Goal: Transaction & Acquisition: Obtain resource

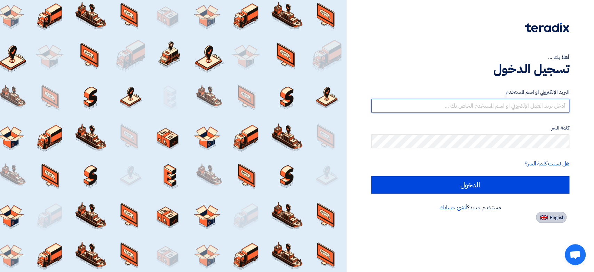
type input "[EMAIL_ADDRESS][DOMAIN_NAME]"
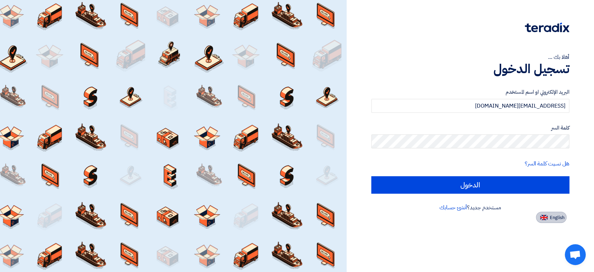
click at [563, 215] on span "English" at bounding box center [557, 217] width 15 height 5
type input "Sign in"
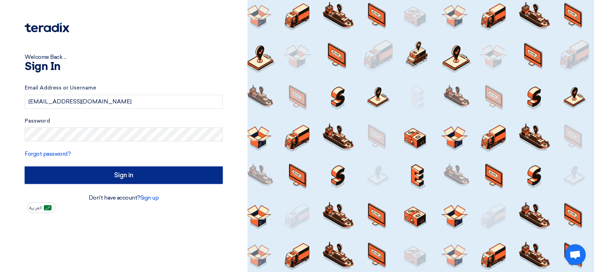
click at [144, 169] on input "Sign in" at bounding box center [124, 174] width 198 height 17
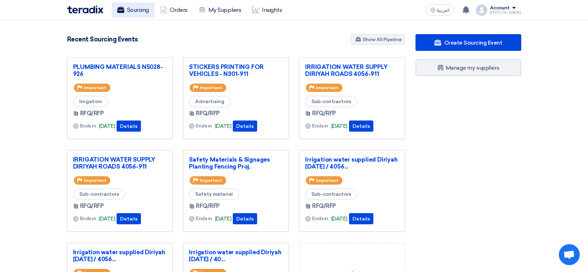
click at [141, 9] on link "Sourcing" at bounding box center [133, 9] width 43 height 15
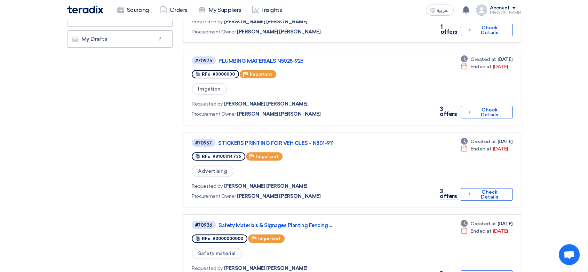
scroll to position [155, 0]
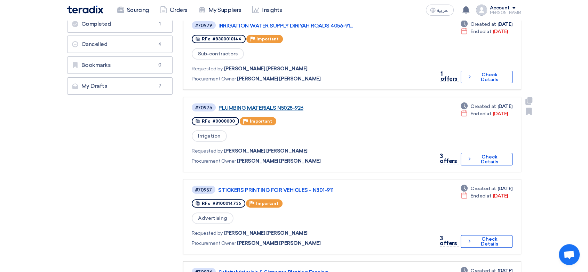
click at [275, 105] on link "PLUMBING MATERIALS N5028-926" at bounding box center [306, 108] width 174 height 6
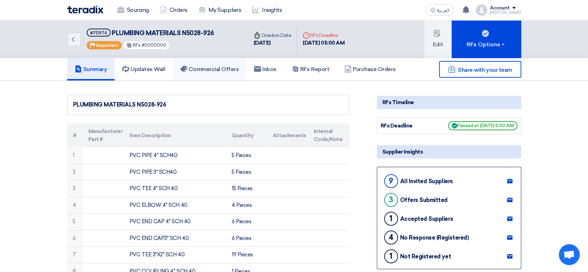
click at [226, 61] on link "Commercial Offers" at bounding box center [210, 69] width 74 height 22
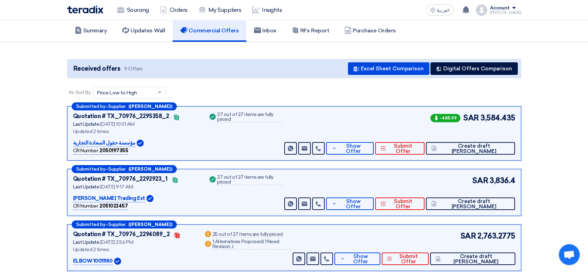
scroll to position [77, 0]
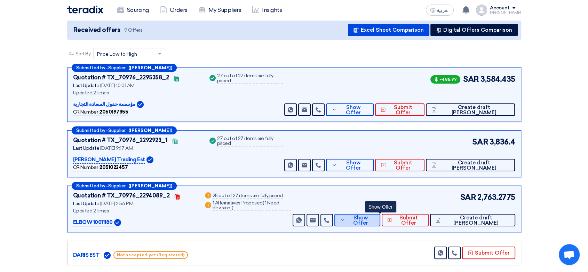
click at [345, 217] on icon at bounding box center [342, 220] width 5 height 6
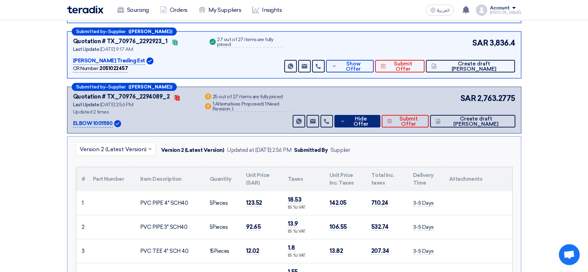
scroll to position [116, 0]
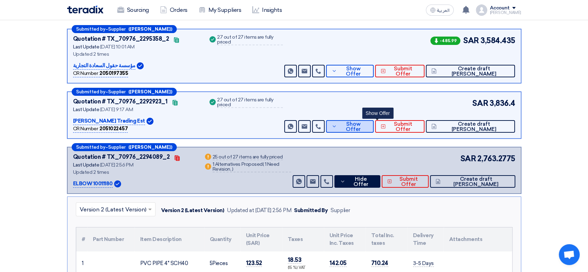
click at [362, 122] on button "Show Offer" at bounding box center [350, 126] width 48 height 13
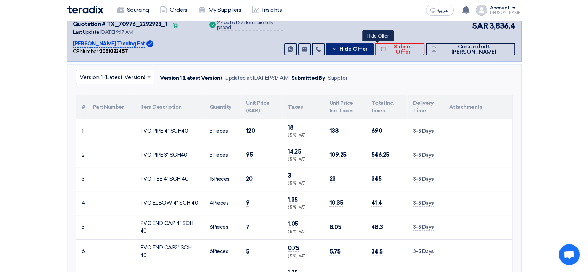
scroll to position [0, 0]
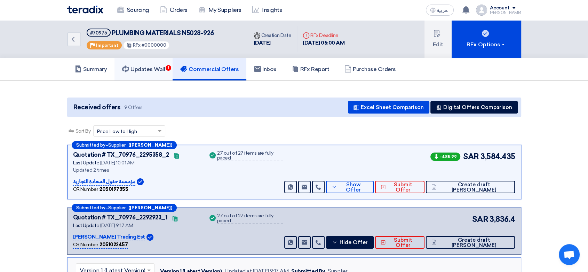
click at [164, 67] on h5 "Updates Wall 1" at bounding box center [143, 69] width 43 height 7
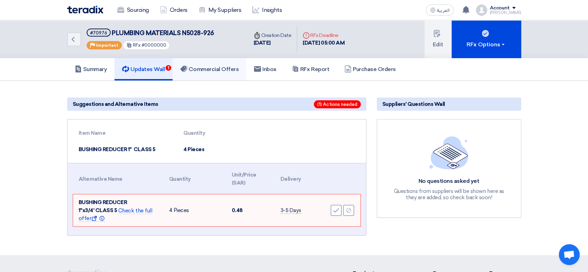
click at [204, 69] on h5 "Commercial Offers" at bounding box center [209, 69] width 58 height 7
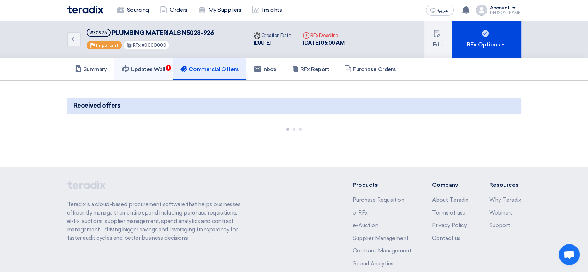
click at [148, 72] on h5 "Updates Wall 1" at bounding box center [143, 69] width 43 height 7
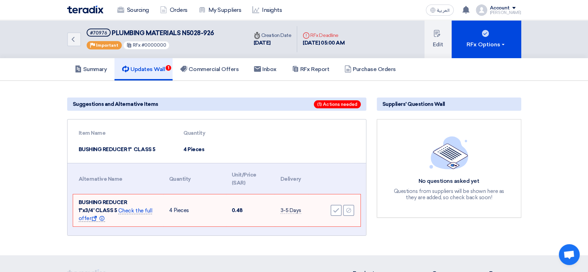
click at [140, 208] on span "Check the full offer Show offer Info" at bounding box center [116, 215] width 74 height 15
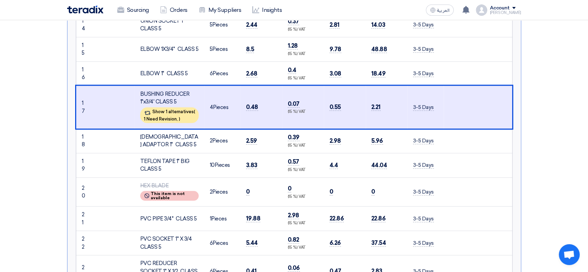
scroll to position [688, 0]
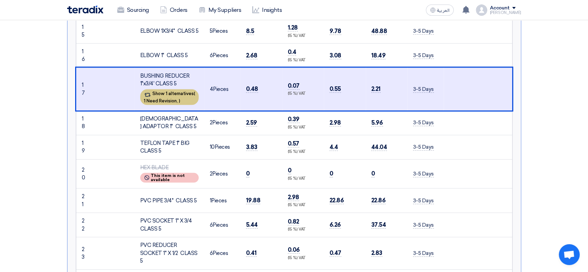
click at [160, 94] on div "Show 1 alternatives ( 1 Need Revision, )" at bounding box center [169, 97] width 58 height 16
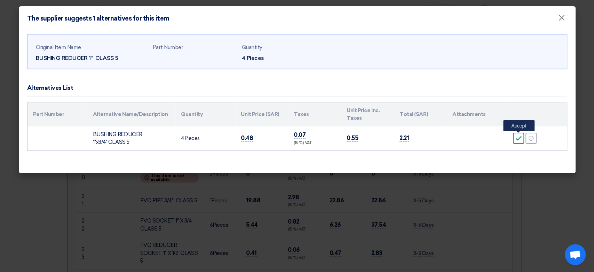
click at [517, 138] on icon "Accept" at bounding box center [519, 138] width 6 height 6
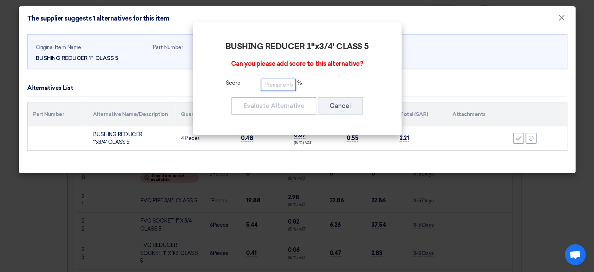
click at [280, 86] on input "number" at bounding box center [278, 85] width 35 height 12
type input "100"
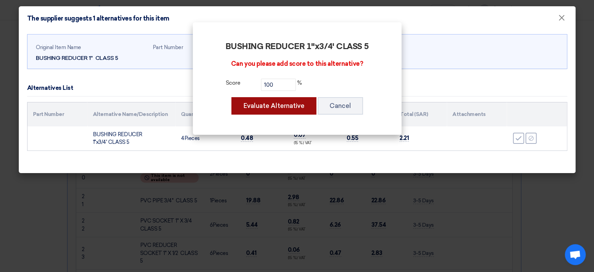
click at [280, 102] on button "Evaluate Alternative" at bounding box center [274, 105] width 85 height 17
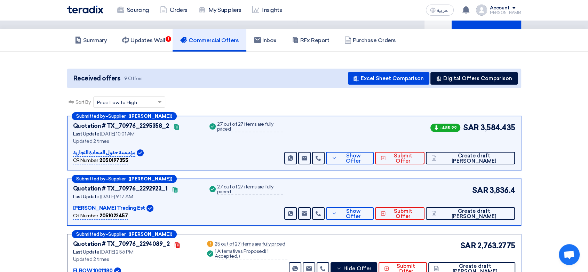
scroll to position [0, 0]
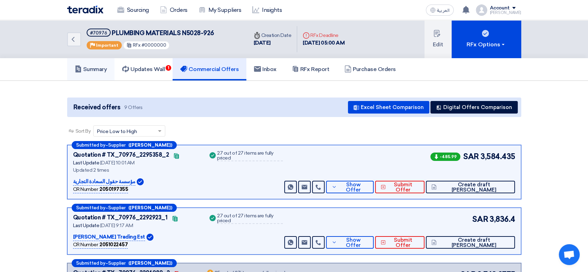
click at [94, 64] on link "Summary" at bounding box center [91, 69] width 48 height 22
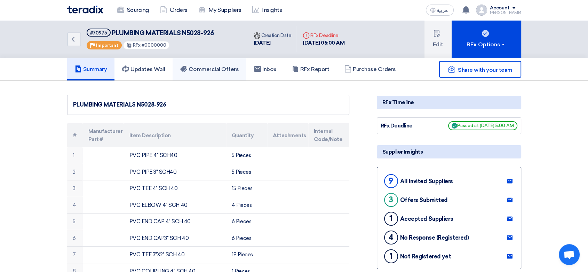
click at [204, 70] on h5 "Commercial Offers" at bounding box center [209, 69] width 58 height 7
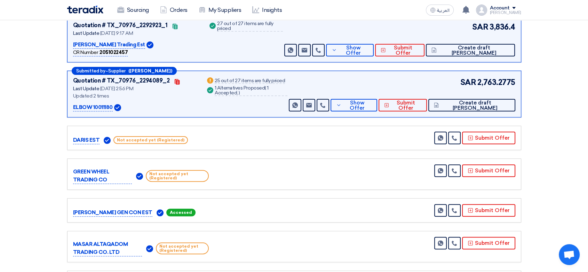
scroll to position [193, 0]
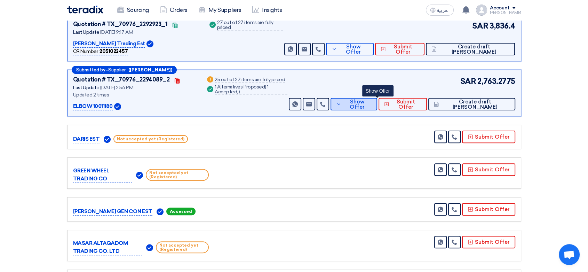
click at [342, 104] on icon at bounding box center [338, 104] width 5 height 6
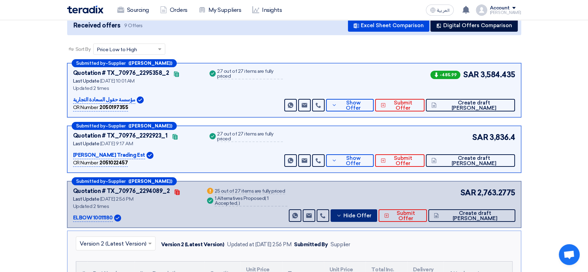
scroll to position [77, 0]
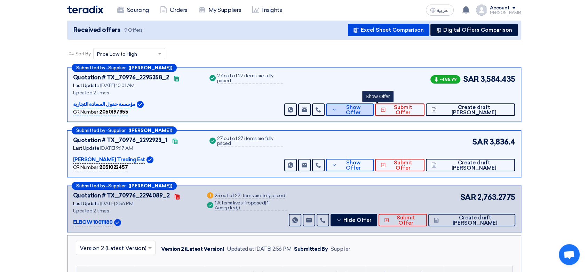
click at [337, 110] on icon at bounding box center [334, 110] width 5 height 6
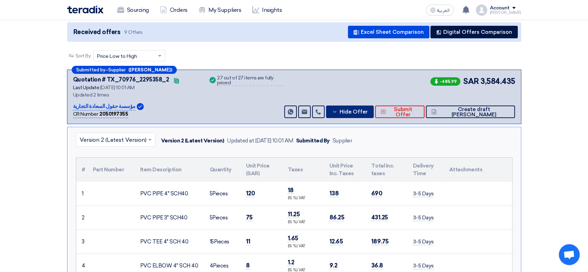
scroll to position [116, 0]
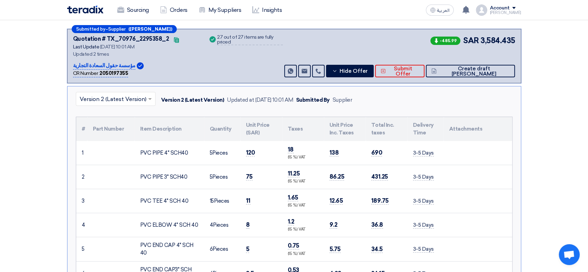
drag, startPoint x: 187, startPoint y: 150, endPoint x: 127, endPoint y: 155, distance: 60.8
click at [127, 155] on tr "1 PVC PIPE 4" SCH40 5" at bounding box center [294, 153] width 436 height 24
copy tr "PVC PIPE 4" SCH40"
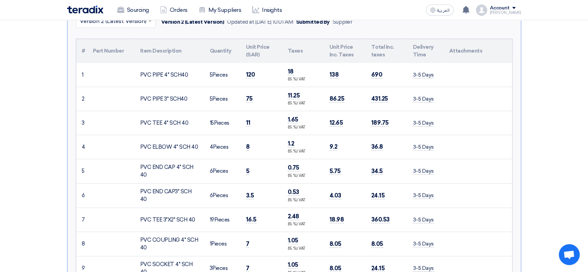
scroll to position [232, 0]
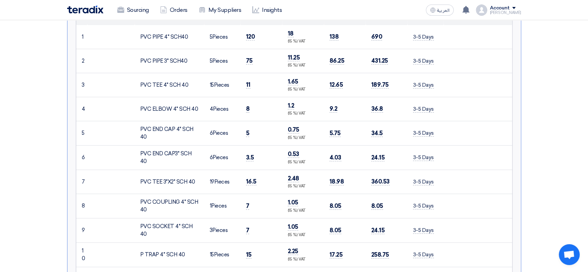
click at [159, 125] on div "PVC END CAP 4" SCH 40" at bounding box center [169, 133] width 58 height 16
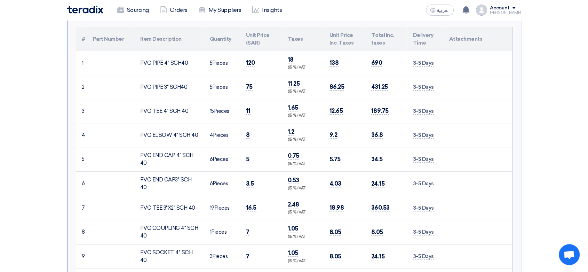
scroll to position [155, 0]
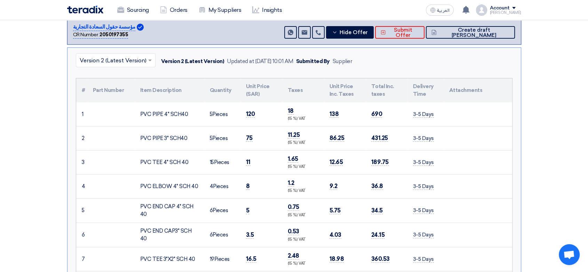
drag, startPoint x: 140, startPoint y: 114, endPoint x: 190, endPoint y: 114, distance: 50.5
click at [190, 114] on div "PVC PIPE 4" SCH40" at bounding box center [169, 114] width 58 height 8
copy div "PVC PIPE 4" SCH40"
drag, startPoint x: 139, startPoint y: 137, endPoint x: 188, endPoint y: 134, distance: 48.5
click at [188, 134] on td "PVC PIPE 3" SCH40" at bounding box center [170, 138] width 70 height 24
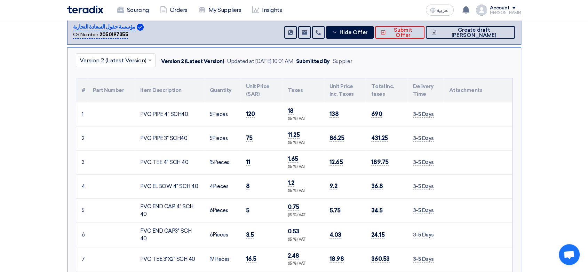
copy div "PVC PIPE 3" SCH40"
drag, startPoint x: 140, startPoint y: 161, endPoint x: 187, endPoint y: 165, distance: 47.2
click at [187, 165] on td "PVC TEE 4" SCH 40" at bounding box center [170, 162] width 70 height 24
copy div "PVC TEE 4" SCH 40"
drag, startPoint x: 140, startPoint y: 185, endPoint x: 195, endPoint y: 186, distance: 55.4
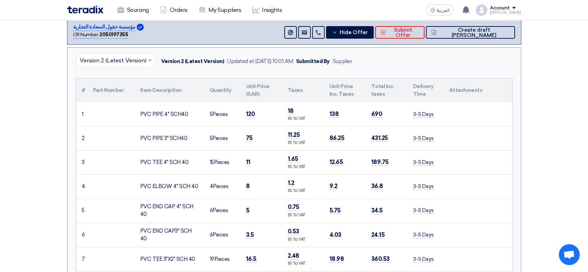
click at [195, 186] on div "PVC ELBOW 4" SCH 40" at bounding box center [169, 186] width 58 height 8
copy div "PVC ELBOW 4" SCH 40"
drag, startPoint x: 145, startPoint y: 211, endPoint x: 141, endPoint y: 205, distance: 7.0
click at [141, 205] on div "PVC END CAP 4" SCH 40" at bounding box center [169, 211] width 58 height 16
copy div "PVC END CAP 4" SCH 40"
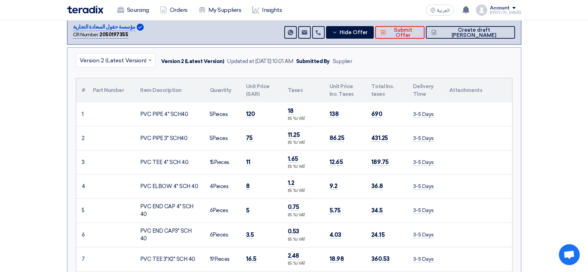
drag, startPoint x: 199, startPoint y: 232, endPoint x: 139, endPoint y: 233, distance: 59.5
click at [139, 233] on td "PVC END CAP3" SCH 40" at bounding box center [170, 234] width 70 height 24
copy div "PVC END CAP3" SCH 40"
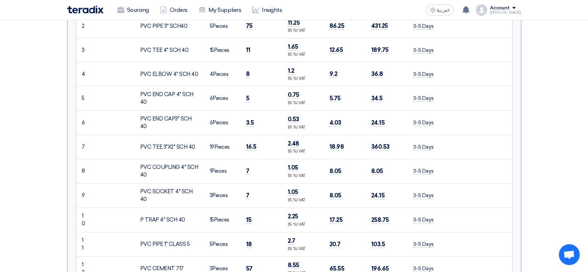
scroll to position [271, 0]
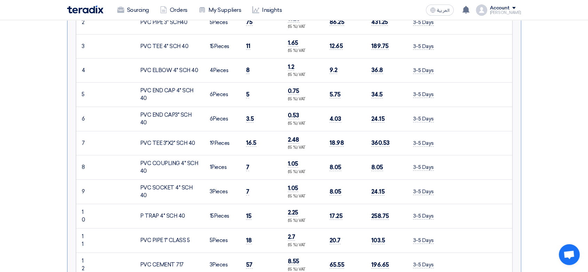
drag, startPoint x: 193, startPoint y: 140, endPoint x: 140, endPoint y: 142, distance: 53.3
click at [140, 142] on div "PVC TEE 3"X2" SCH 40" at bounding box center [169, 143] width 58 height 8
copy div "PVC TEE 3"X2" SCH 40"
drag, startPoint x: 149, startPoint y: 169, endPoint x: 138, endPoint y: 160, distance: 14.1
click at [138, 160] on td "PVC COUPLING 4" SCH 40" at bounding box center [170, 167] width 70 height 24
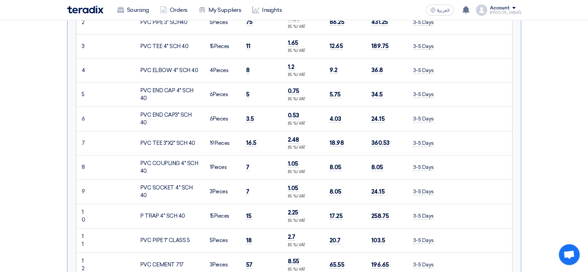
copy div "PVC COUPLING 4" SCH 40"
drag, startPoint x: 198, startPoint y: 190, endPoint x: 139, endPoint y: 186, distance: 59.3
click at [139, 186] on td "PVC SOCKET 4" SCH 40" at bounding box center [170, 191] width 70 height 24
copy div "PVC SOCKET 4" SCH 40"
drag, startPoint x: 184, startPoint y: 214, endPoint x: 136, endPoint y: 211, distance: 48.1
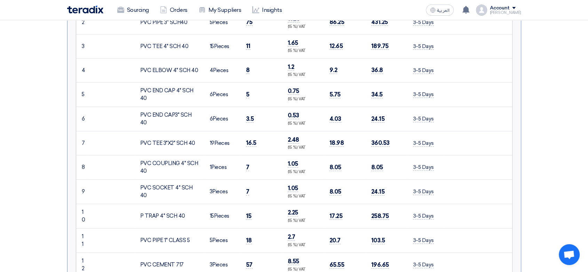
click at [136, 211] on td "P TRAP 4" SCH 40" at bounding box center [170, 216] width 70 height 24
drag, startPoint x: 189, startPoint y: 239, endPoint x: 140, endPoint y: 237, distance: 49.5
click at [140, 237] on div "PVC PIPE 1" CLASS 5" at bounding box center [169, 240] width 58 height 8
drag, startPoint x: 185, startPoint y: 264, endPoint x: 139, endPoint y: 260, distance: 45.7
click at [139, 260] on td "PVC CEMENT 717" at bounding box center [170, 264] width 70 height 24
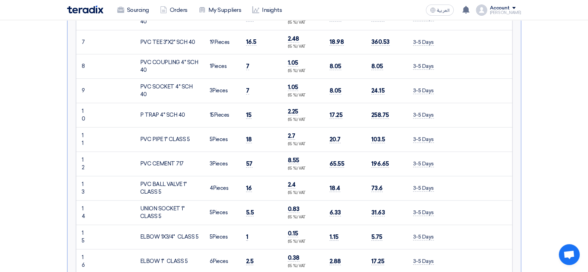
scroll to position [387, 0]
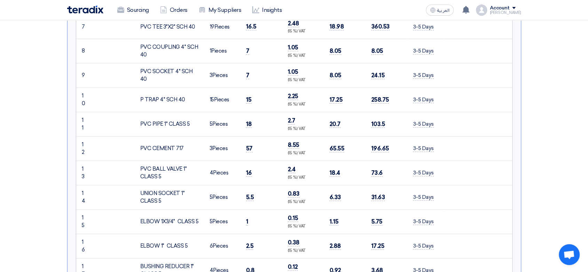
drag, startPoint x: 186, startPoint y: 166, endPoint x: 152, endPoint y: 169, distance: 34.0
click at [152, 169] on div "PVC BALL VALVE 1" CLASS 5" at bounding box center [169, 173] width 58 height 16
drag, startPoint x: 161, startPoint y: 175, endPoint x: 138, endPoint y: 169, distance: 24.2
click at [138, 169] on td "PVC BALL VALVE 1" CLASS 5" at bounding box center [170, 173] width 70 height 24
drag, startPoint x: 162, startPoint y: 199, endPoint x: 141, endPoint y: 190, distance: 23.5
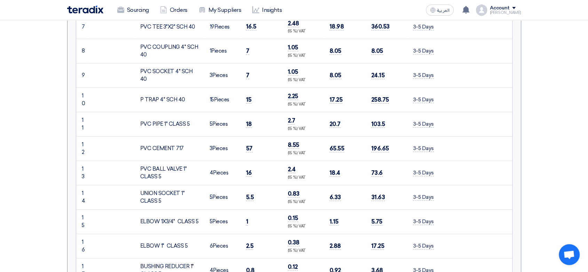
click at [141, 190] on div "UNION SOCKET 1" CLASS 5" at bounding box center [169, 197] width 58 height 16
drag, startPoint x: 197, startPoint y: 219, endPoint x: 141, endPoint y: 216, distance: 56.1
click at [141, 216] on td "ELBOW 1X3/4" CLASS 5" at bounding box center [170, 221] width 70 height 24
drag, startPoint x: 190, startPoint y: 244, endPoint x: 141, endPoint y: 244, distance: 48.4
click at [141, 244] on div "ELBOW 1" CLASS 5" at bounding box center [169, 246] width 58 height 8
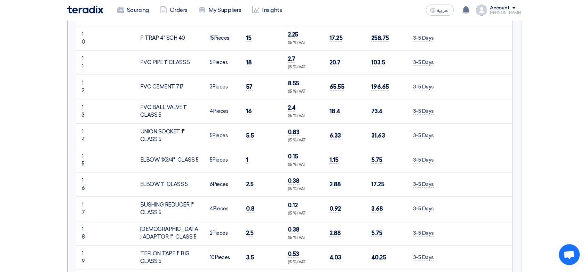
scroll to position [464, 0]
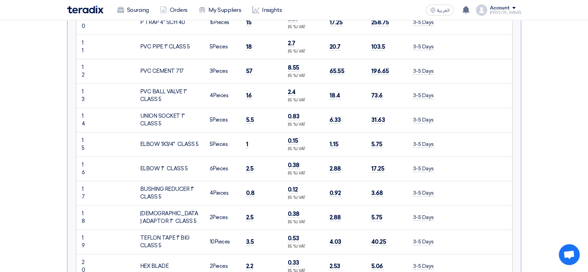
drag, startPoint x: 164, startPoint y: 194, endPoint x: 141, endPoint y: 187, distance: 24.0
click at [141, 187] on div "BUSHING REDUCER 1" CLASS 5" at bounding box center [169, 193] width 58 height 16
drag, startPoint x: 166, startPoint y: 218, endPoint x: 140, endPoint y: 212, distance: 27.2
click at [140, 212] on div "[DEMOGRAPHIC_DATA] ADAPTOR 1" CLASS 5" at bounding box center [169, 218] width 58 height 16
drag, startPoint x: 170, startPoint y: 242, endPoint x: 138, endPoint y: 233, distance: 33.5
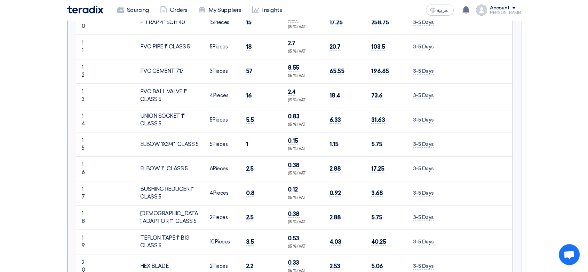
click at [138, 233] on td "TEFLON TAPE 1" BIG CLASS 5" at bounding box center [170, 241] width 70 height 24
drag, startPoint x: 170, startPoint y: 262, endPoint x: 132, endPoint y: 258, distance: 38.6
click at [132, 258] on tr "20 HEX BLADE 2" at bounding box center [294, 266] width 436 height 24
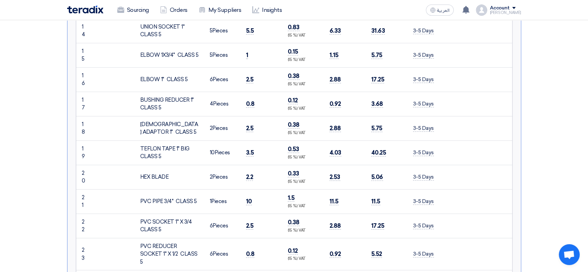
scroll to position [580, 0]
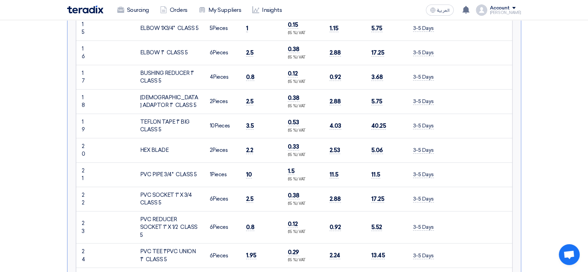
click at [138, 147] on td "HEX BLADE" at bounding box center [170, 150] width 70 height 24
drag, startPoint x: 138, startPoint y: 148, endPoint x: 169, endPoint y: 144, distance: 30.8
click at [169, 144] on td "HEX BLADE" at bounding box center [170, 150] width 70 height 24
drag, startPoint x: 138, startPoint y: 170, endPoint x: 196, endPoint y: 172, distance: 58.2
click at [196, 172] on td "PVC PIPE 3/4" CLASS 5" at bounding box center [170, 174] width 70 height 24
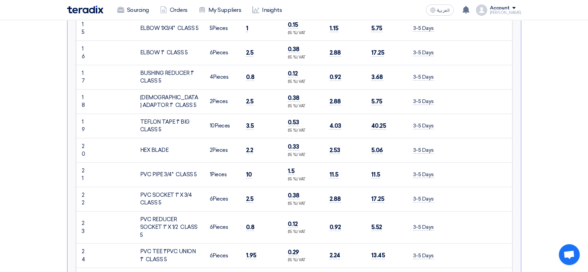
click at [140, 194] on td "PVC SOCKET 1" X 3/4 CLASS 5" at bounding box center [170, 199] width 70 height 24
drag, startPoint x: 139, startPoint y: 193, endPoint x: 161, endPoint y: 199, distance: 22.4
click at [161, 199] on td "PVC SOCKET 1" X 3/4 CLASS 5" at bounding box center [170, 199] width 70 height 24
drag, startPoint x: 138, startPoint y: 215, endPoint x: 146, endPoint y: 235, distance: 21.7
click at [146, 235] on td "PVC REDUCER SOCKET 1" X 1/2 CLASS 5" at bounding box center [170, 227] width 70 height 32
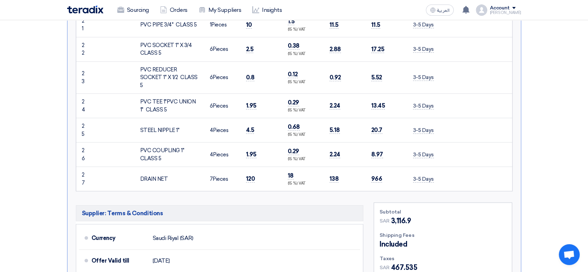
scroll to position [735, 0]
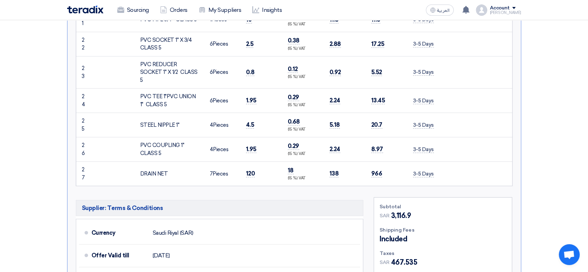
drag, startPoint x: 139, startPoint y: 90, endPoint x: 170, endPoint y: 102, distance: 33.5
click at [170, 102] on td "PVC TEE 1"PVC UNION 1" CLASS 5" at bounding box center [170, 100] width 70 height 24
drag, startPoint x: 140, startPoint y: 119, endPoint x: 179, endPoint y: 123, distance: 39.9
click at [179, 123] on div "STEEL NIPPLE 1"" at bounding box center [169, 125] width 58 height 8
drag, startPoint x: 139, startPoint y: 141, endPoint x: 163, endPoint y: 149, distance: 25.4
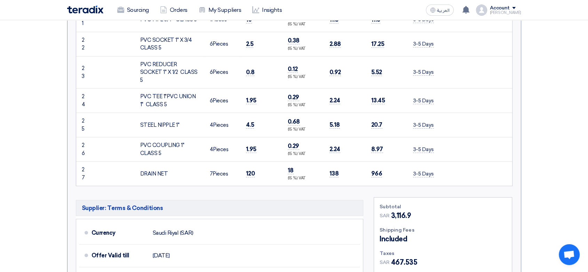
click at [163, 149] on td "PVC COUPLING 1" CLASS 5" at bounding box center [170, 149] width 70 height 24
drag, startPoint x: 142, startPoint y: 170, endPoint x: 168, endPoint y: 170, distance: 25.8
click at [168, 170] on td "DRAIN NET" at bounding box center [170, 174] width 70 height 24
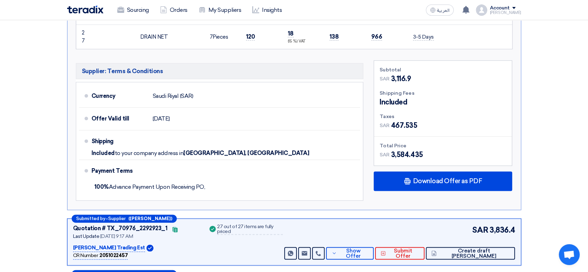
scroll to position [1005, 0]
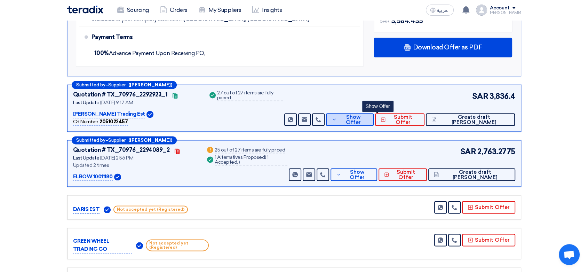
click at [368, 115] on span "Show Offer" at bounding box center [354, 120] width 30 height 10
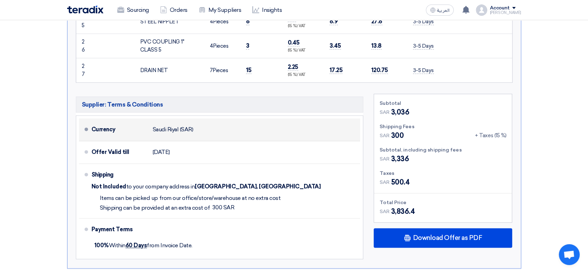
scroll to position [1083, 0]
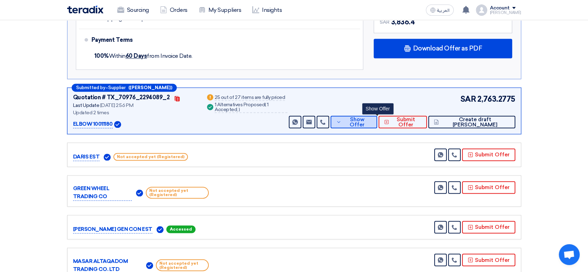
click at [372, 119] on span "Show Offer" at bounding box center [357, 122] width 29 height 10
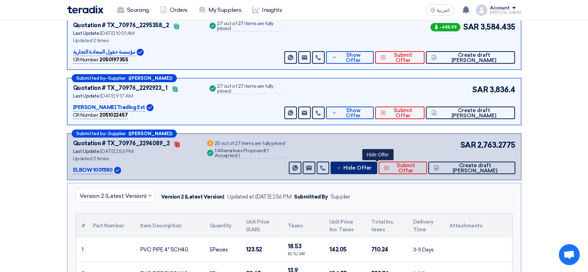
scroll to position [116, 0]
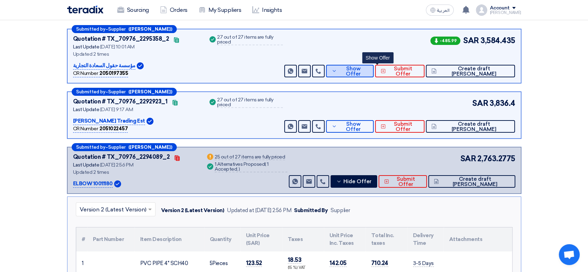
click at [368, 69] on span "Show Offer" at bounding box center [354, 71] width 30 height 10
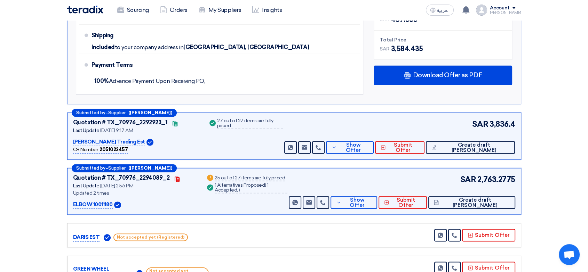
scroll to position [1044, 0]
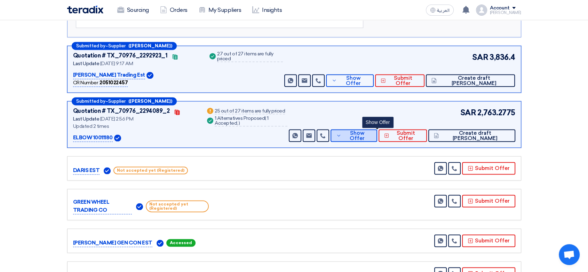
click at [365, 131] on button "Show Offer" at bounding box center [354, 135] width 47 height 13
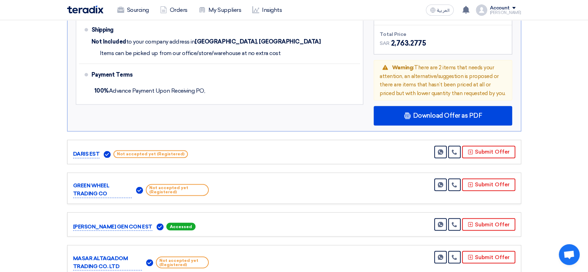
scroll to position [1122, 0]
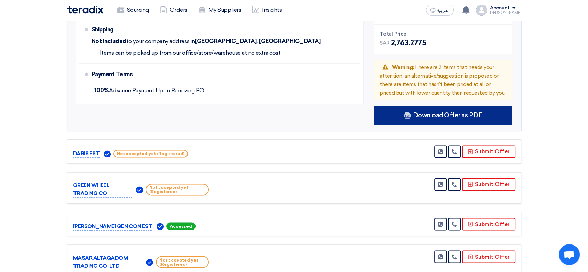
click at [453, 117] on div "Download Offer as PDF" at bounding box center [443, 114] width 139 height 19
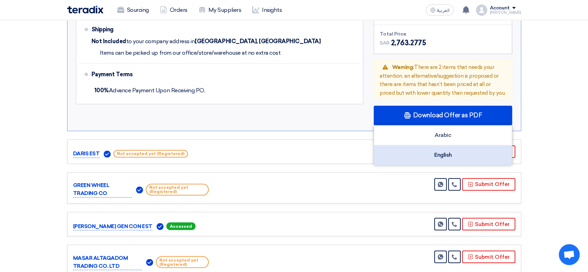
click at [440, 152] on div "English" at bounding box center [443, 154] width 138 height 19
click at [448, 148] on div "English" at bounding box center [443, 154] width 138 height 19
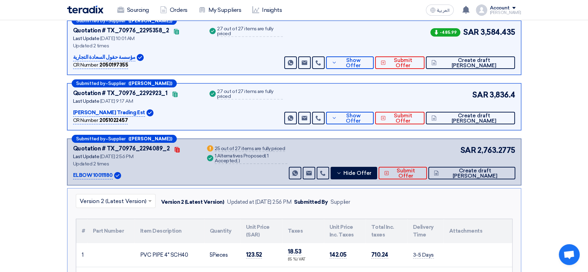
scroll to position [116, 0]
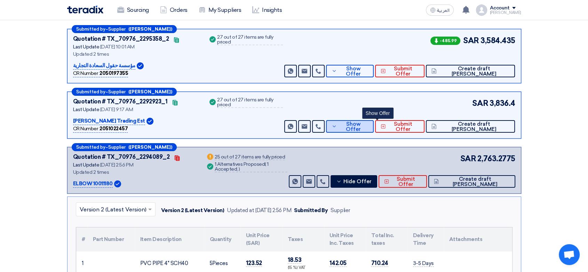
click at [368, 125] on span "Show Offer" at bounding box center [354, 127] width 30 height 10
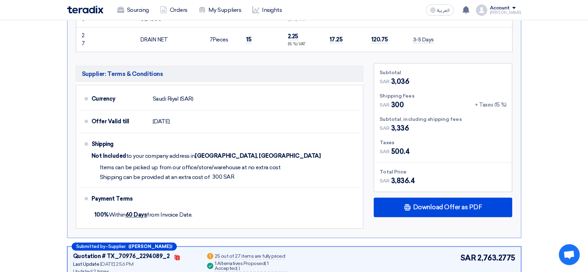
scroll to position [1005, 0]
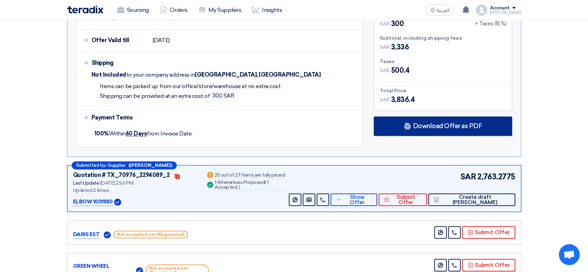
click at [442, 123] on span "Download Offer as PDF" at bounding box center [447, 126] width 69 height 6
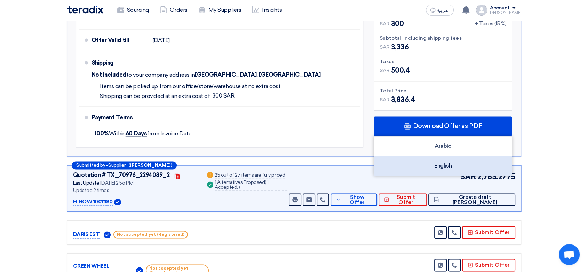
click at [428, 168] on div "English" at bounding box center [443, 165] width 138 height 19
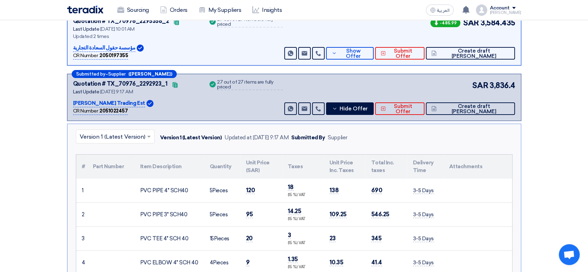
scroll to position [77, 0]
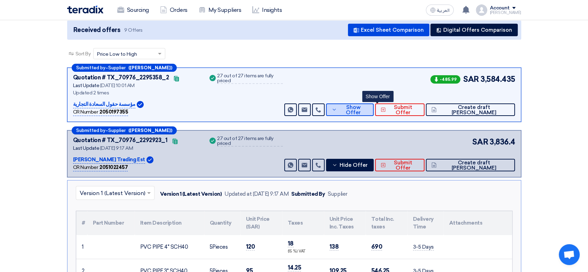
click at [368, 111] on span "Show Offer" at bounding box center [354, 110] width 30 height 10
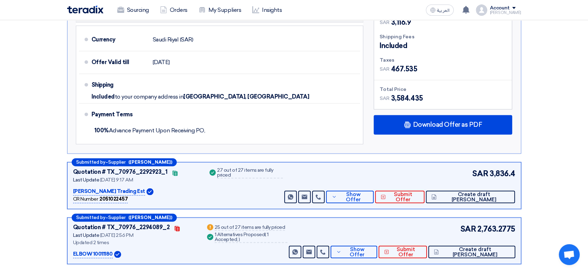
scroll to position [890, 0]
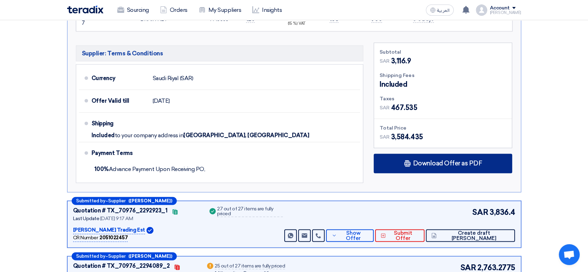
click at [426, 160] on span "Download Offer as PDF" at bounding box center [447, 163] width 69 height 6
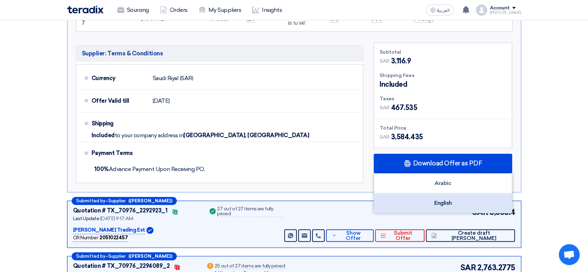
click at [421, 195] on div "English" at bounding box center [443, 202] width 138 height 19
click at [451, 196] on div "English" at bounding box center [443, 202] width 138 height 19
